Goal: Information Seeking & Learning: Learn about a topic

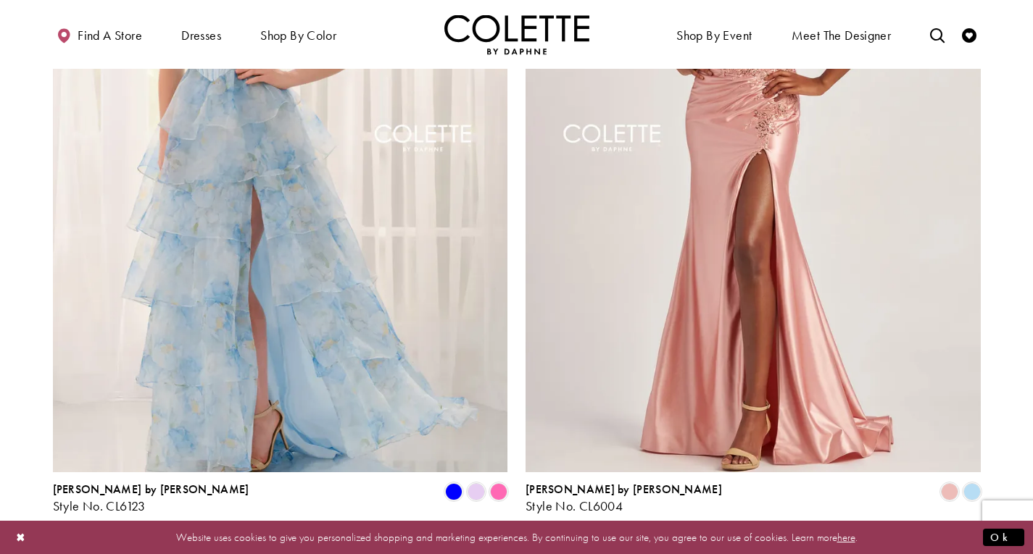
scroll to position [2898, 0]
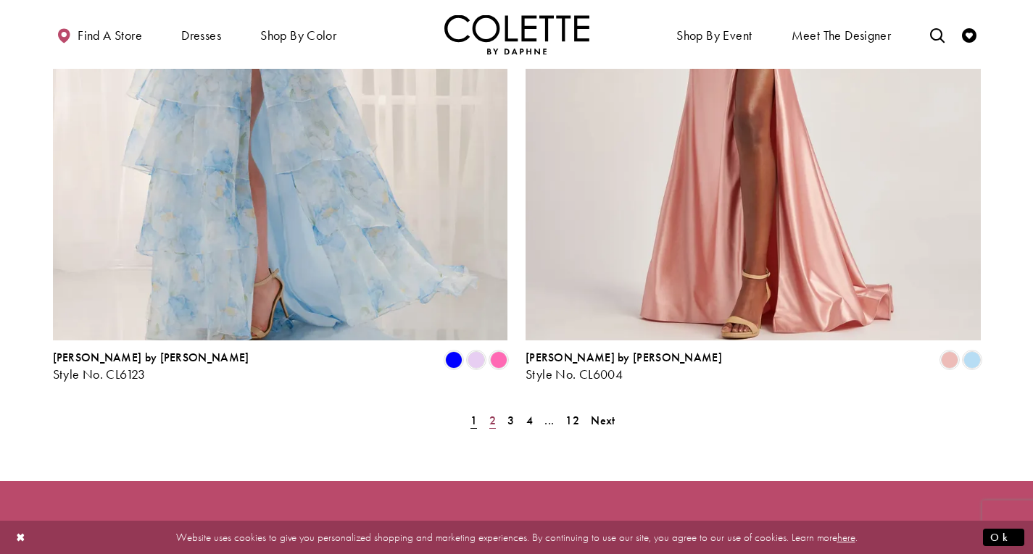
click at [491, 413] on span "2" at bounding box center [492, 420] width 7 height 15
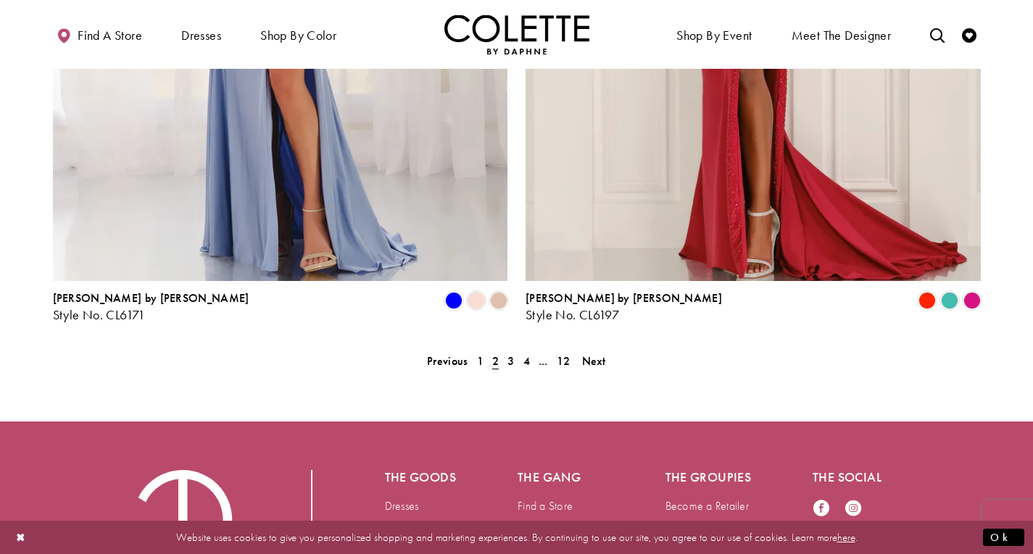
scroll to position [3053, 0]
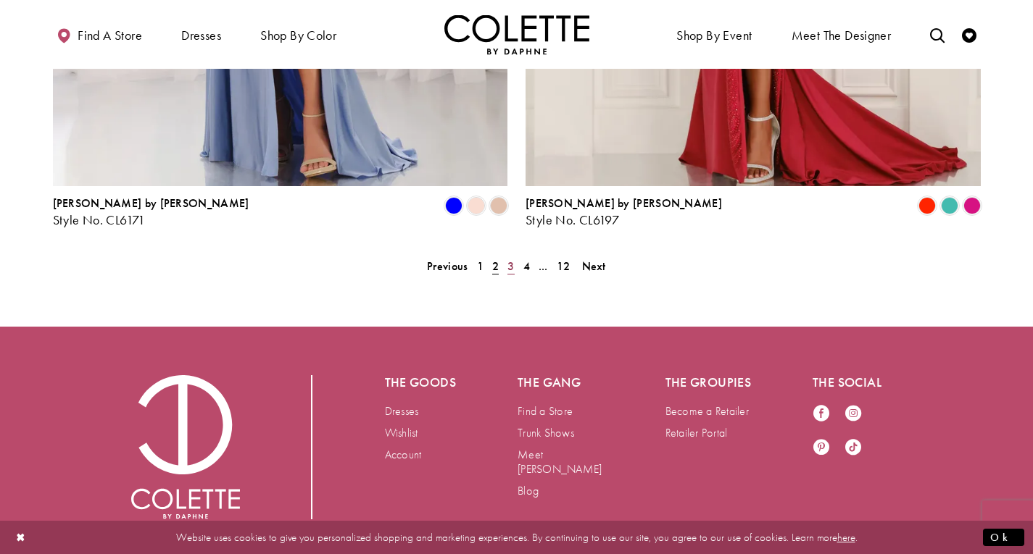
click at [509, 259] on span "3" at bounding box center [510, 266] width 7 height 15
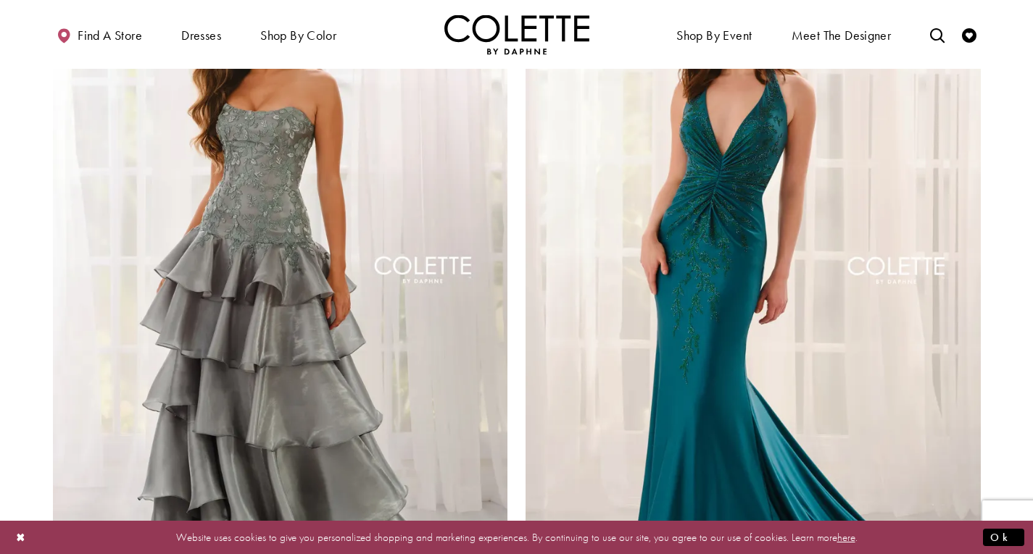
scroll to position [2908, 0]
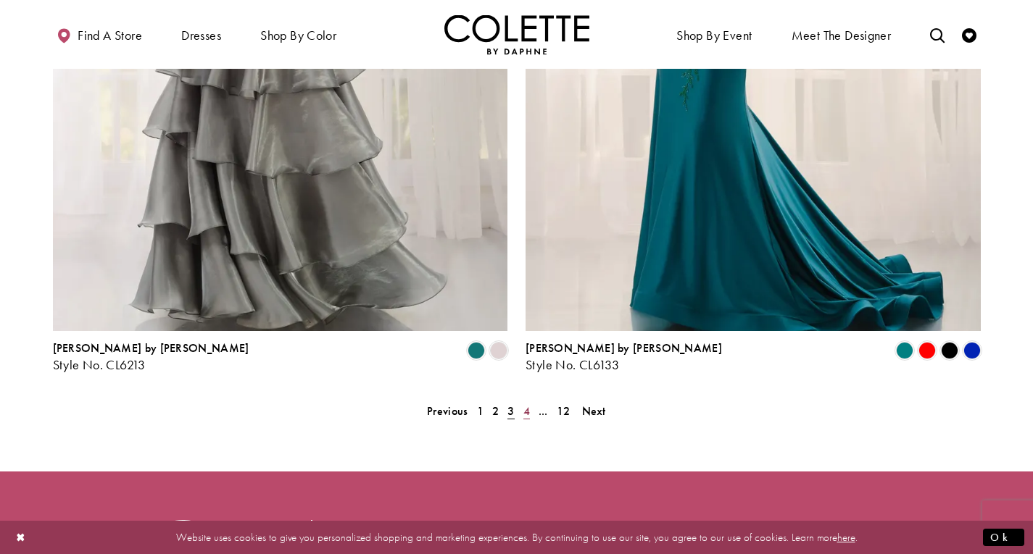
click at [527, 404] on span "4" at bounding box center [526, 411] width 7 height 15
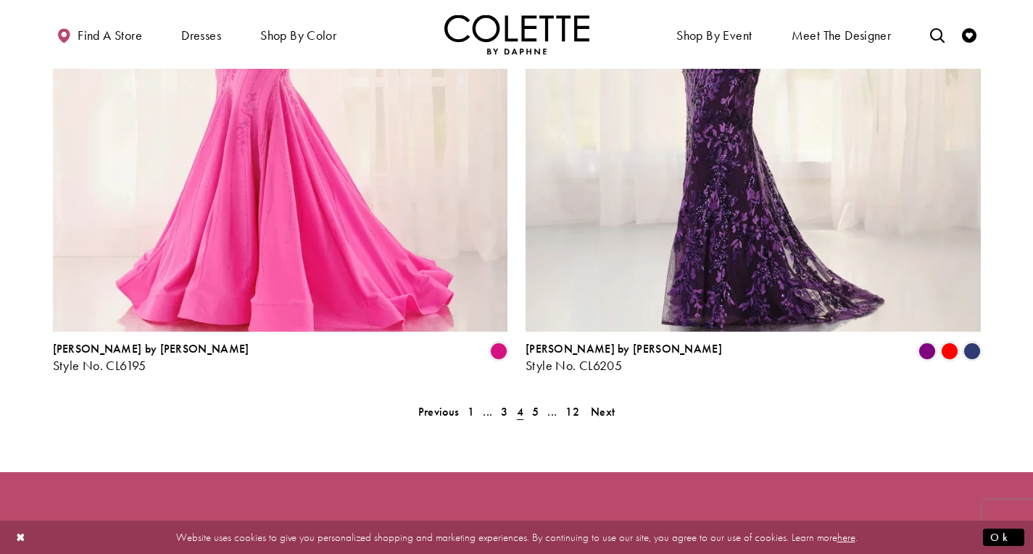
scroll to position [2908, 0]
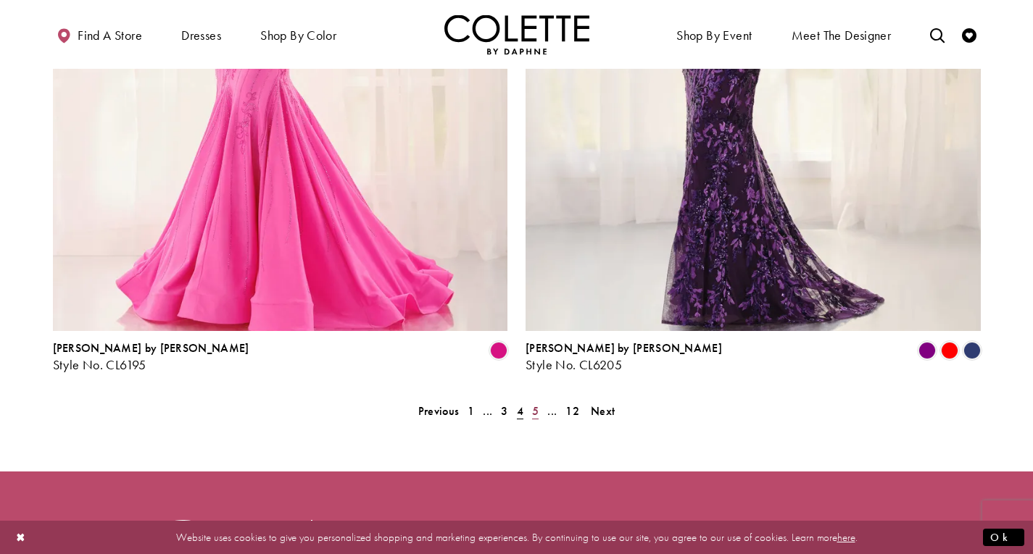
click at [536, 404] on span "5" at bounding box center [535, 411] width 7 height 15
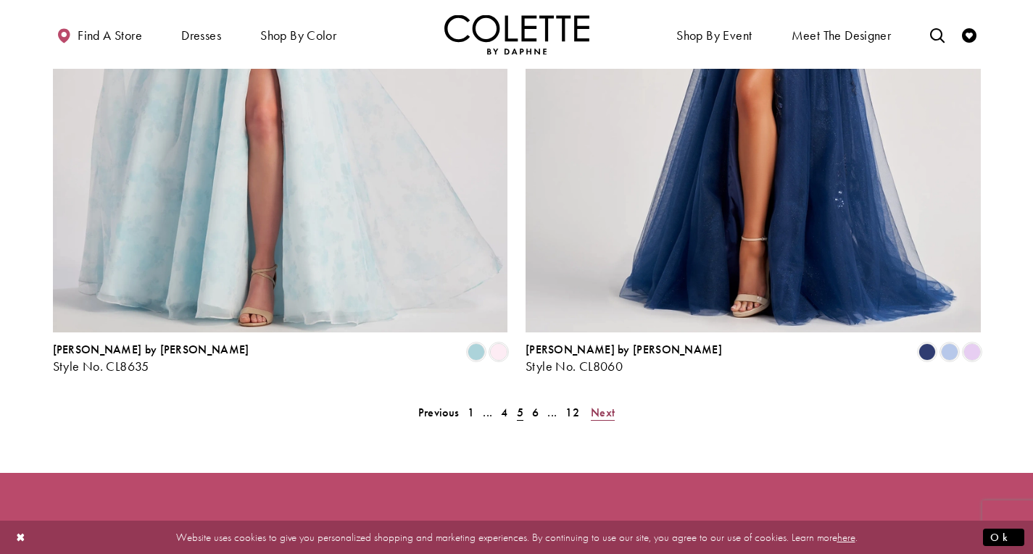
scroll to position [2908, 0]
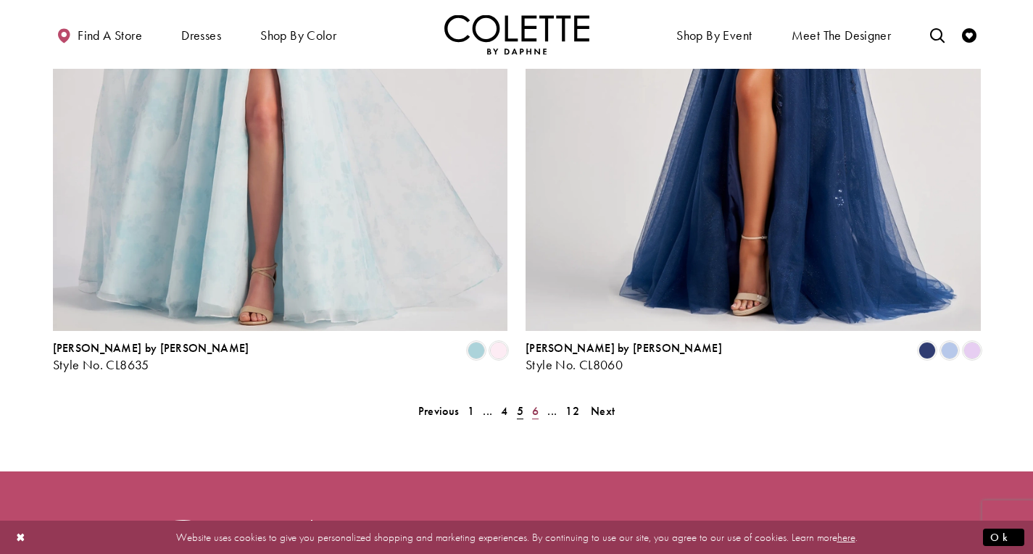
click at [533, 404] on span "6" at bounding box center [535, 411] width 7 height 15
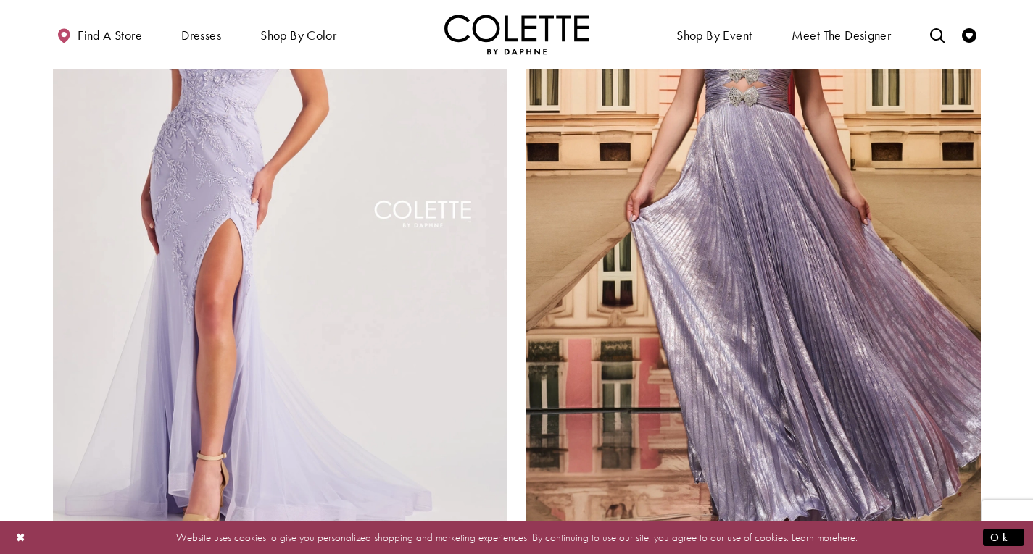
scroll to position [3053, 0]
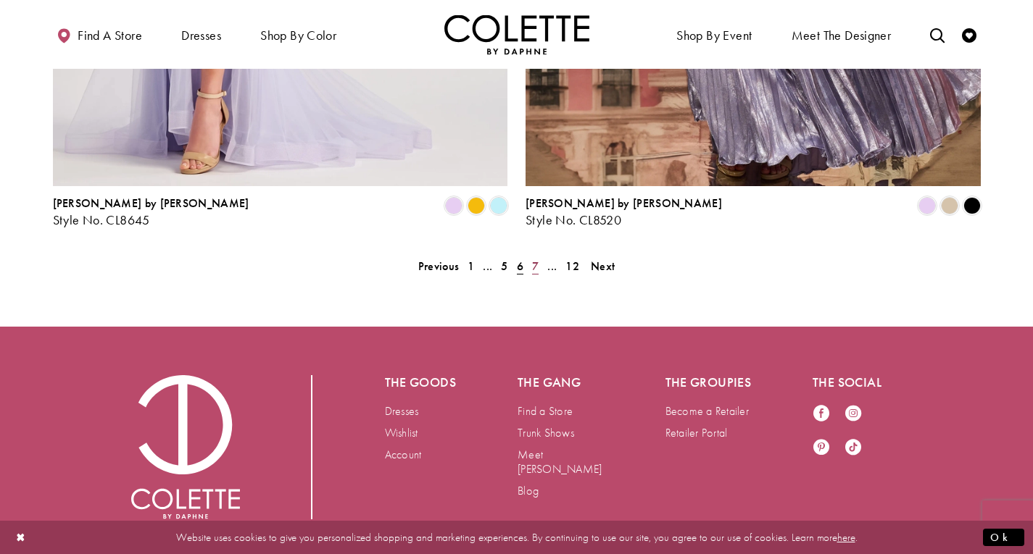
click at [535, 259] on span "7" at bounding box center [535, 266] width 7 height 15
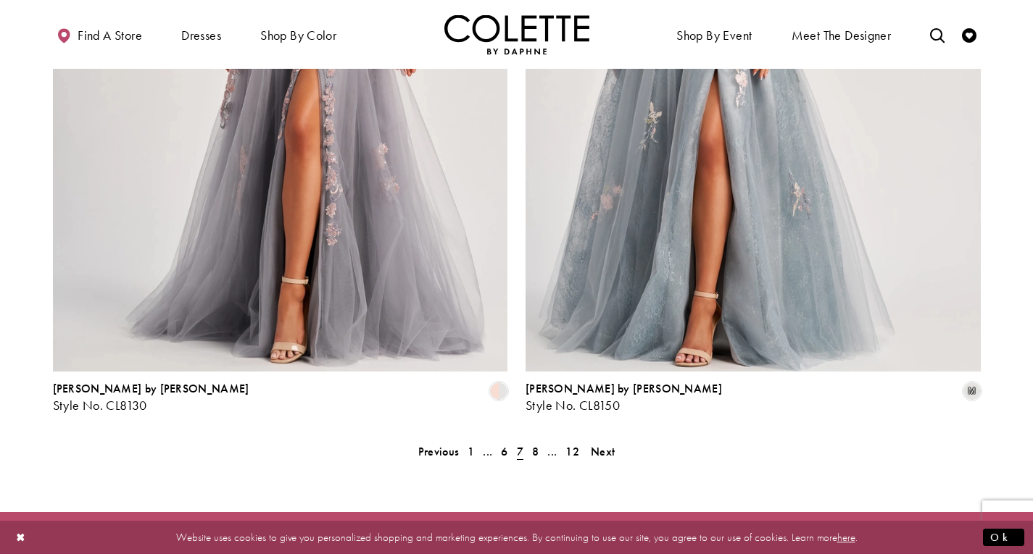
scroll to position [3053, 0]
